Goal: Task Accomplishment & Management: Use online tool/utility

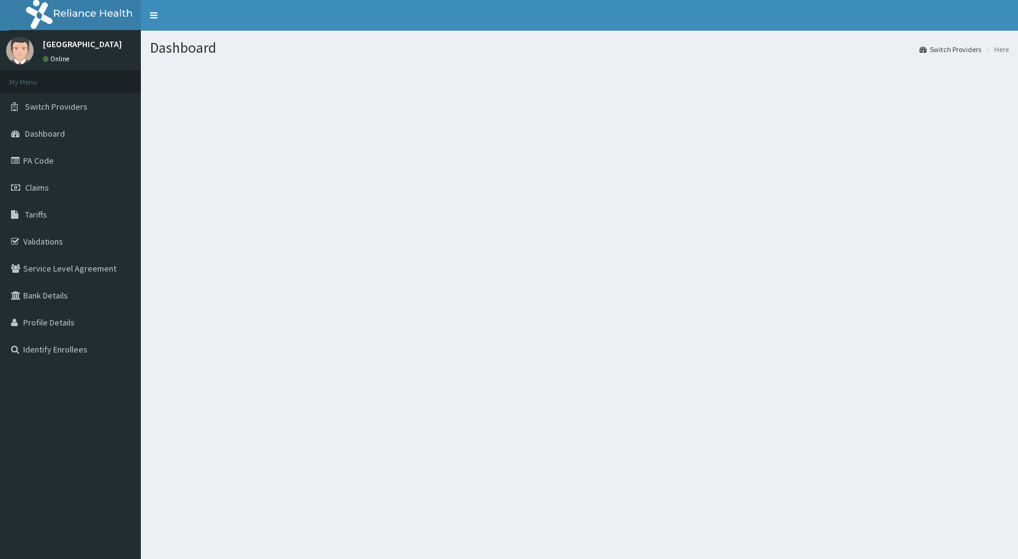
click at [55, 172] on link "PA Code" at bounding box center [70, 160] width 141 height 27
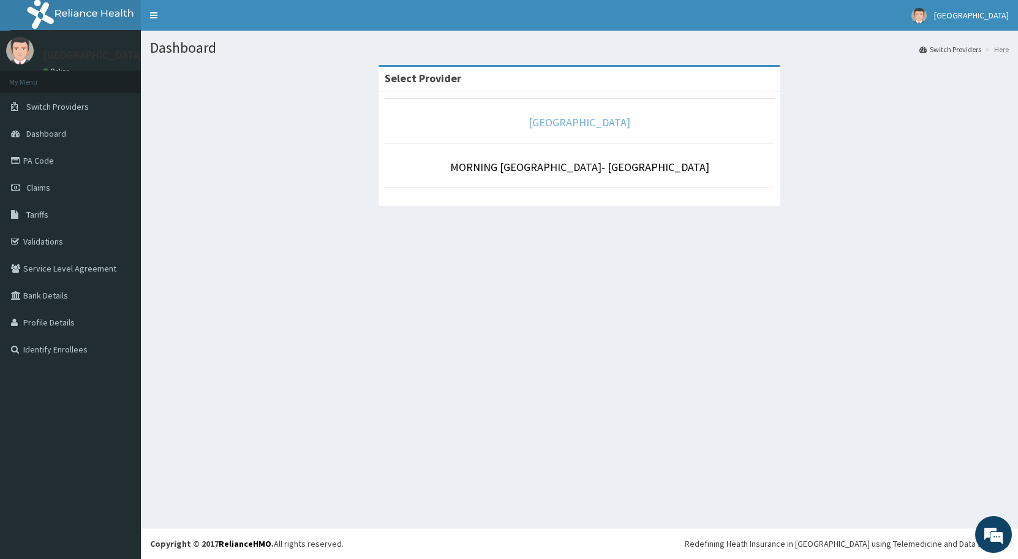
click at [581, 119] on link "[GEOGRAPHIC_DATA]" at bounding box center [580, 122] width 102 height 14
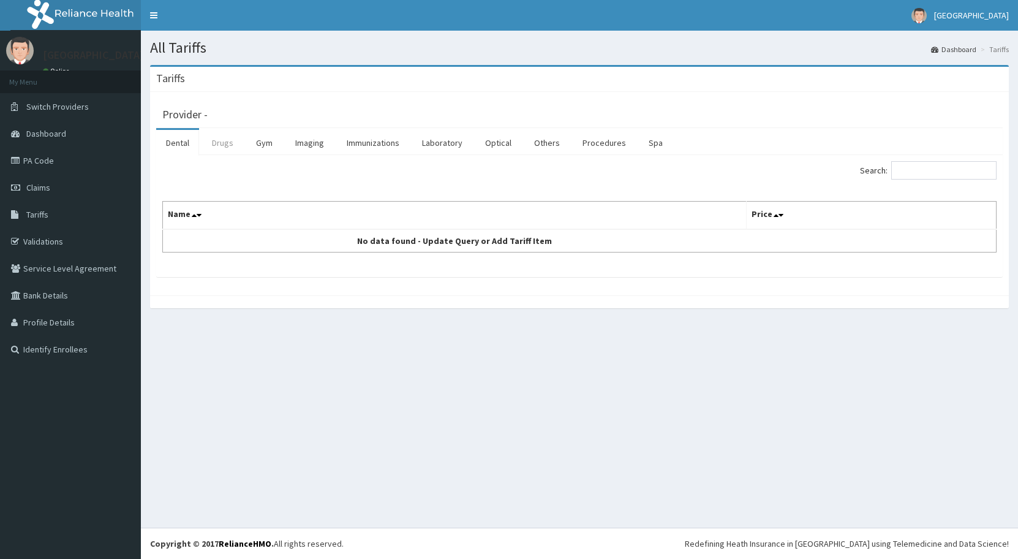
click at [224, 139] on link "Drugs" at bounding box center [222, 143] width 41 height 26
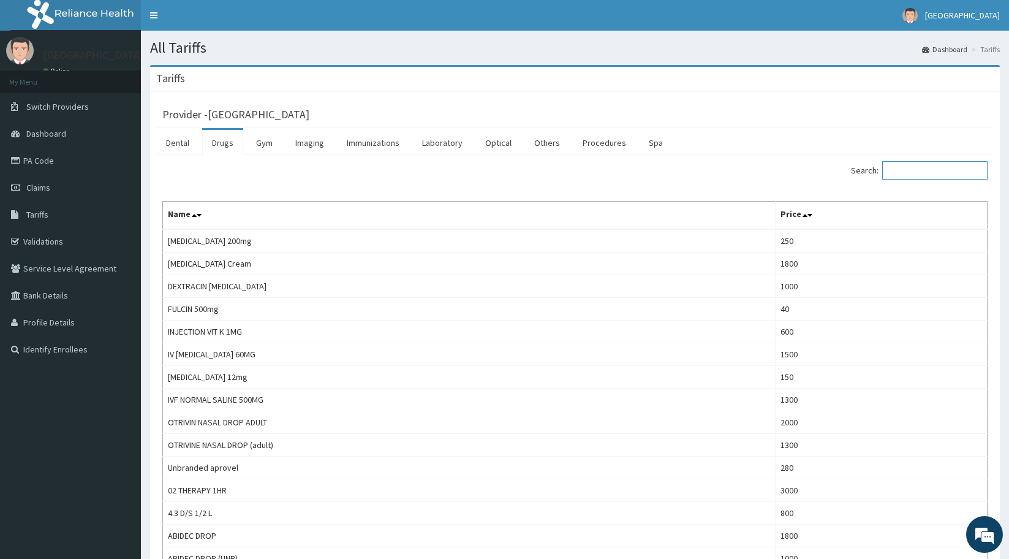
click at [923, 175] on input "Search:" at bounding box center [934, 170] width 105 height 18
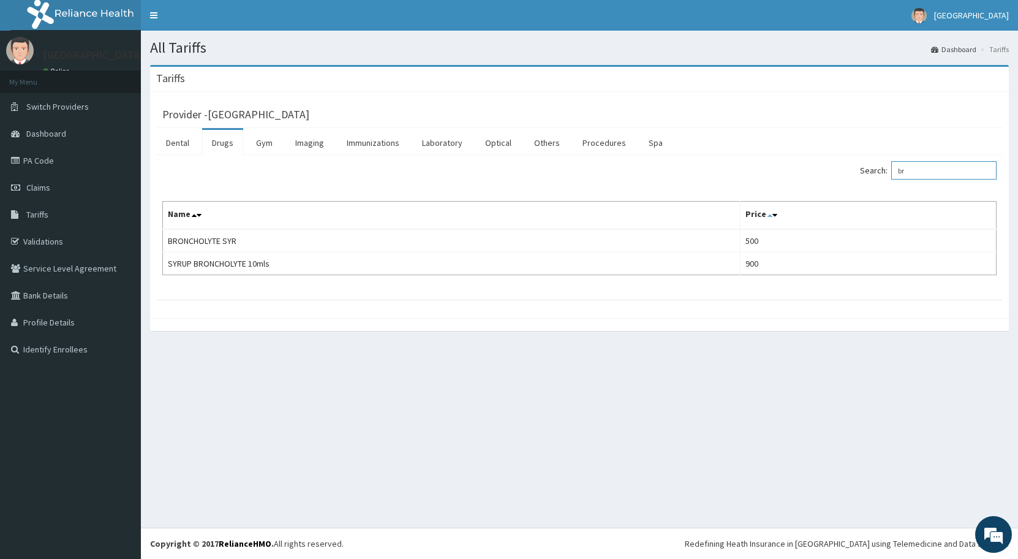
type input "b"
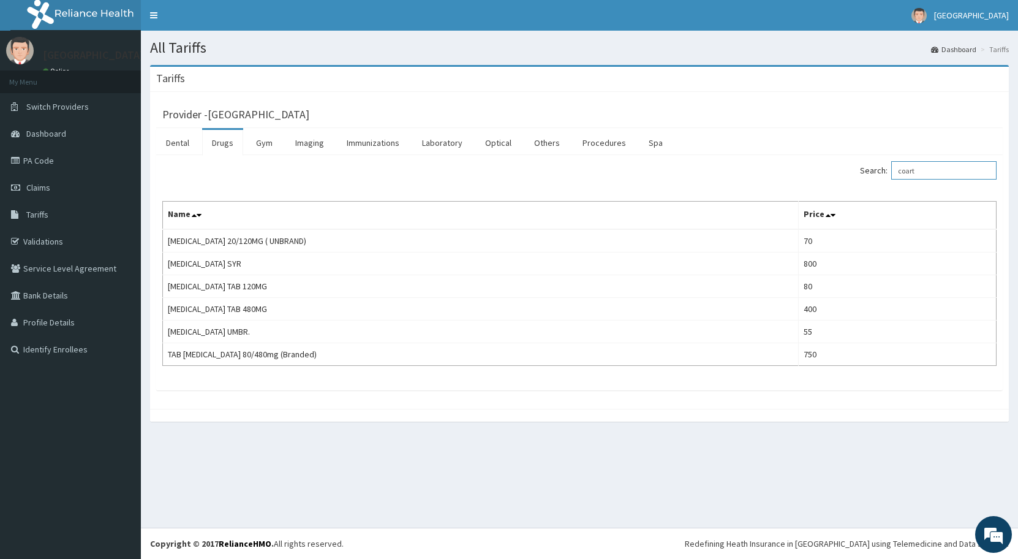
click at [955, 167] on input "coart" at bounding box center [943, 170] width 105 height 18
type input "c"
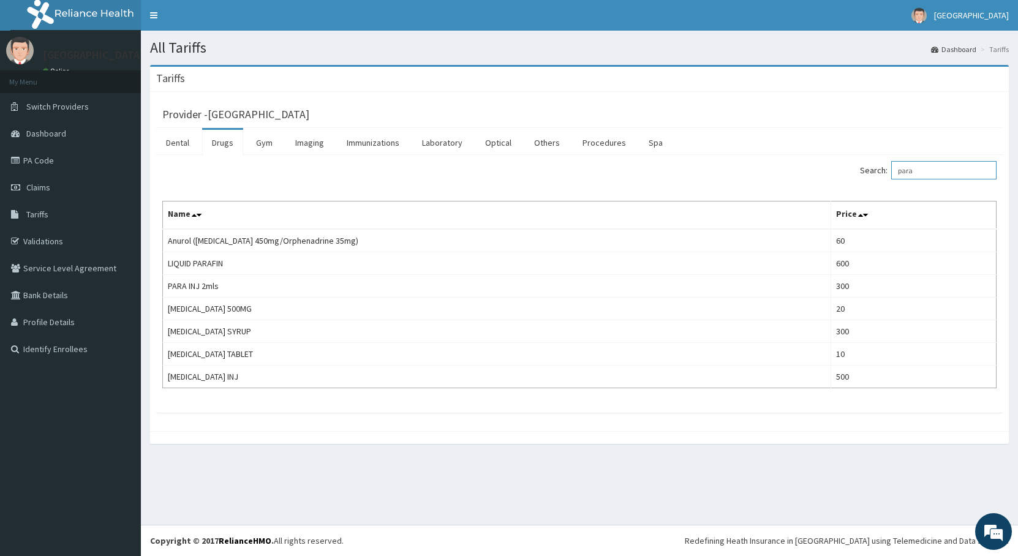
click at [923, 173] on input "para" at bounding box center [943, 170] width 105 height 18
type input "p"
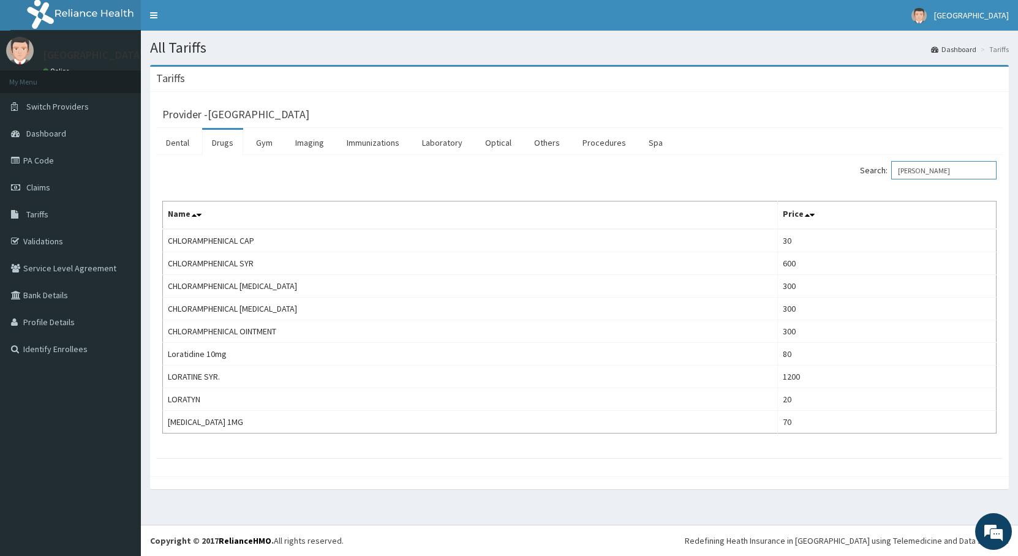
type input "lora"
click at [49, 167] on link "PA Code" at bounding box center [70, 160] width 141 height 27
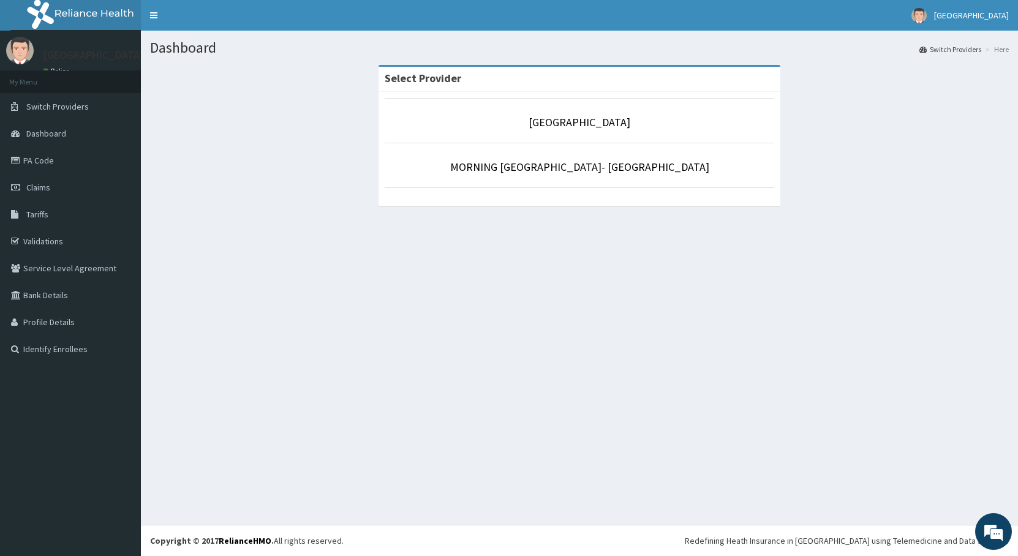
click at [499, 127] on p "MORNING STAR HOSPITAL" at bounding box center [580, 123] width 390 height 16
click at [542, 124] on link "MORNING STAR HOSPITAL" at bounding box center [580, 122] width 102 height 14
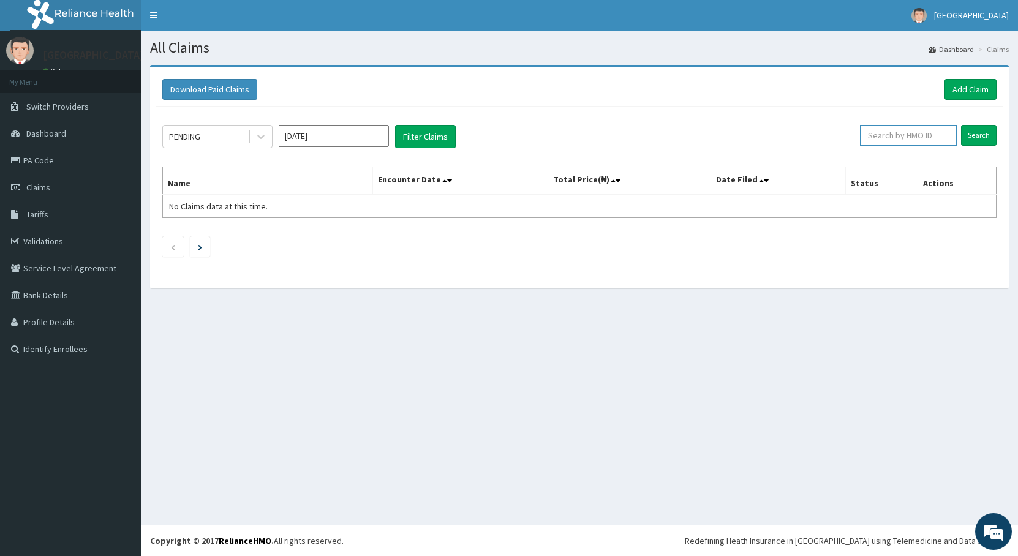
click at [931, 141] on input "text" at bounding box center [908, 135] width 97 height 21
click at [93, 161] on link "PA Code" at bounding box center [70, 160] width 141 height 27
